Goal: Navigation & Orientation: Find specific page/section

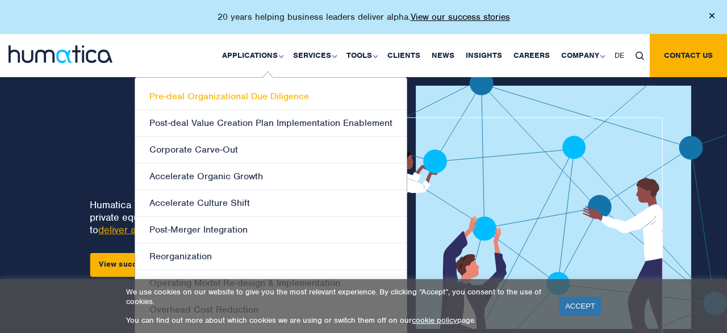
click at [294, 103] on link "Pre-deal Organizational Due Diligence" at bounding box center [270, 96] width 271 height 27
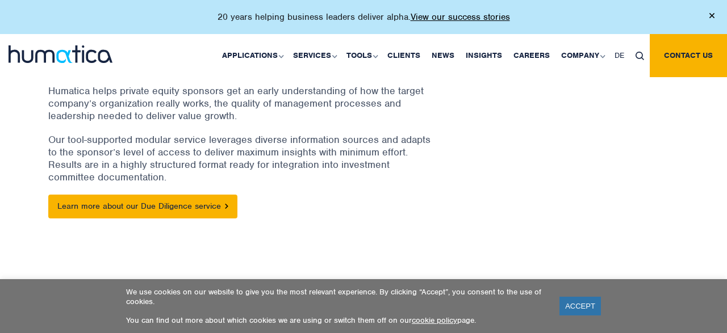
scroll to position [182, 0]
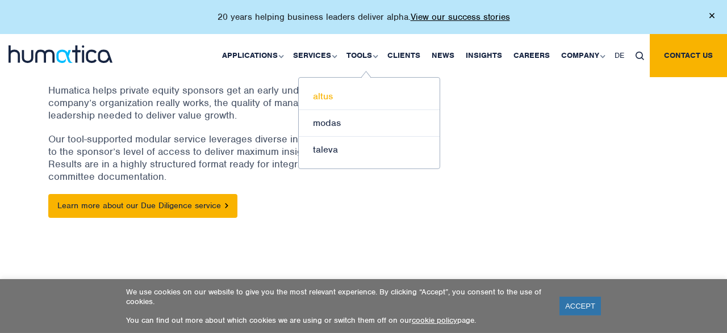
click at [357, 96] on link "altus" at bounding box center [369, 96] width 141 height 27
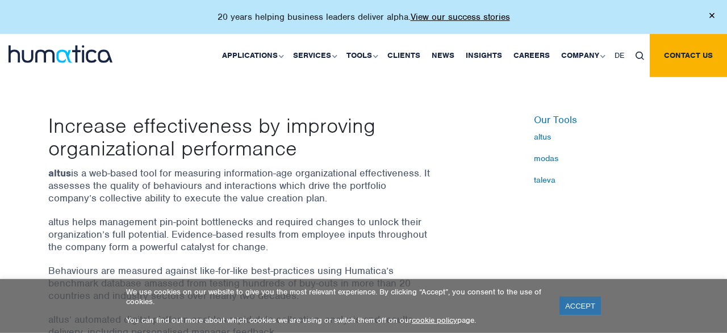
scroll to position [313, 0]
click at [556, 157] on link "modas" at bounding box center [606, 157] width 145 height 9
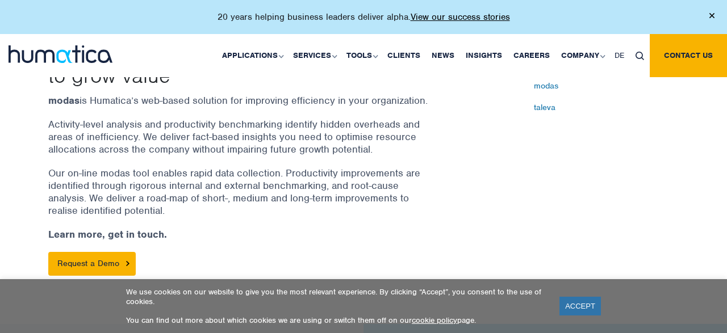
scroll to position [387, 0]
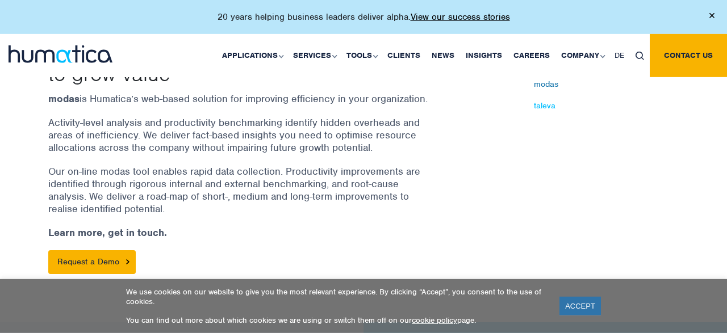
click at [549, 108] on link "taleva" at bounding box center [606, 105] width 145 height 9
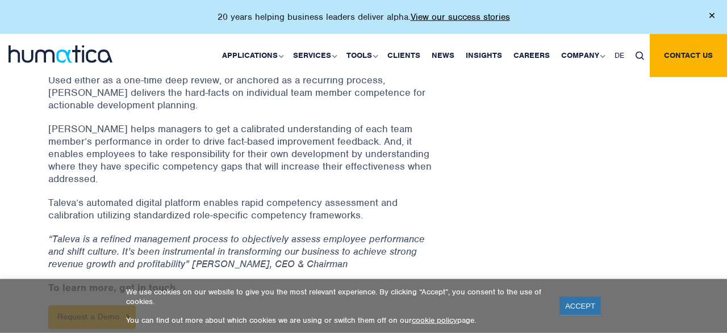
scroll to position [512, 0]
